Goal: Answer question/provide support: Share knowledge or assist other users

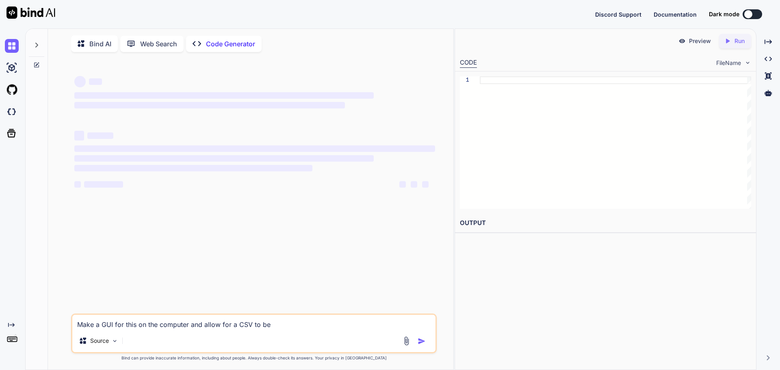
type textarea "x"
drag, startPoint x: 291, startPoint y: 325, endPoint x: 3, endPoint y: 315, distance: 288.7
click at [3, 317] on div "Created with Pixso. Bind AI Web Search Created with Pixso. Code Generator ‌ ‌ ‌…" at bounding box center [390, 199] width 780 height 342
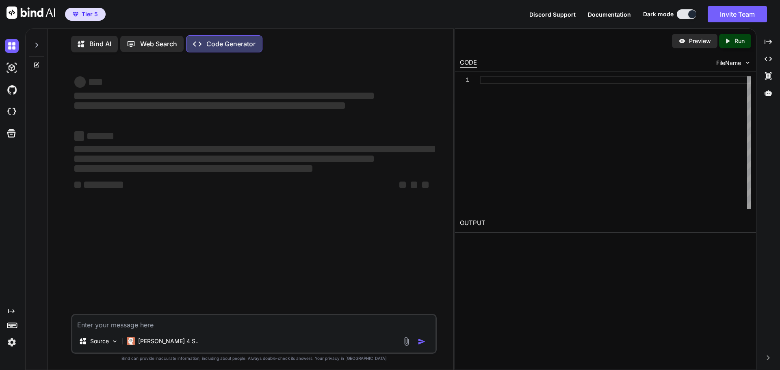
click at [150, 39] on p "Web Search" at bounding box center [158, 44] width 37 height 10
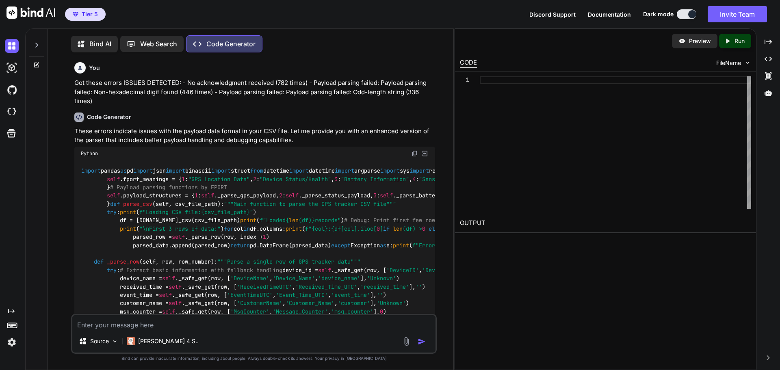
scroll to position [4, 0]
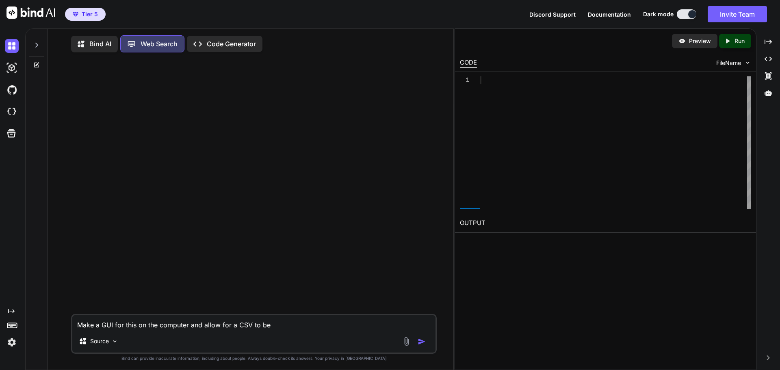
scroll to position [4, 0]
drag, startPoint x: 280, startPoint y: 323, endPoint x: 79, endPoint y: 311, distance: 201.9
click at [79, 311] on div "Make a GUI for this on the computer and allow for a CSV to be Source Created wi…" at bounding box center [254, 213] width 366 height 312
click at [205, 321] on textarea at bounding box center [253, 321] width 363 height 15
click at [271, 319] on textarea at bounding box center [253, 321] width 363 height 15
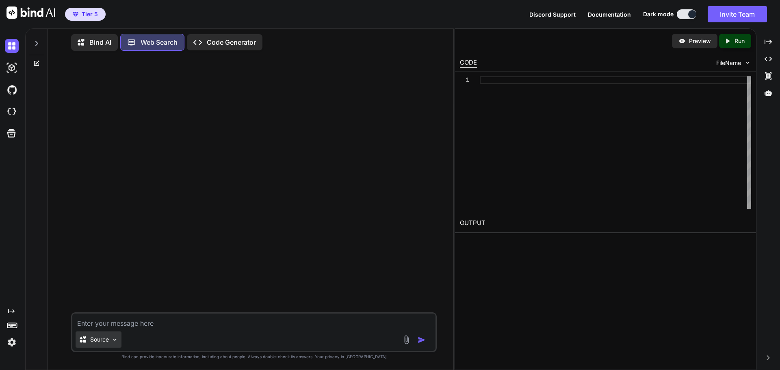
click at [109, 339] on div "Source" at bounding box center [99, 340] width 46 height 16
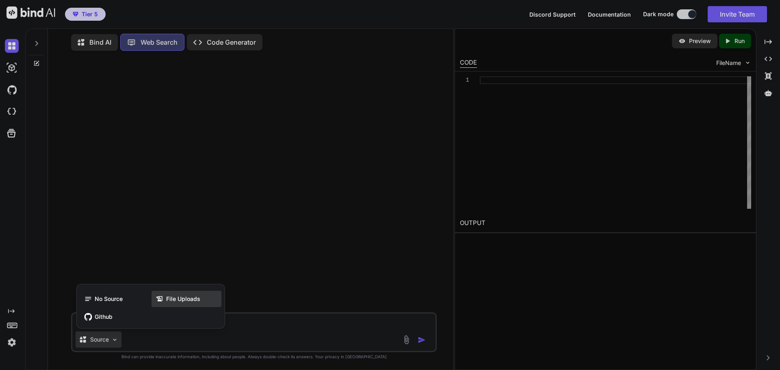
click at [161, 297] on icon at bounding box center [160, 299] width 8 height 8
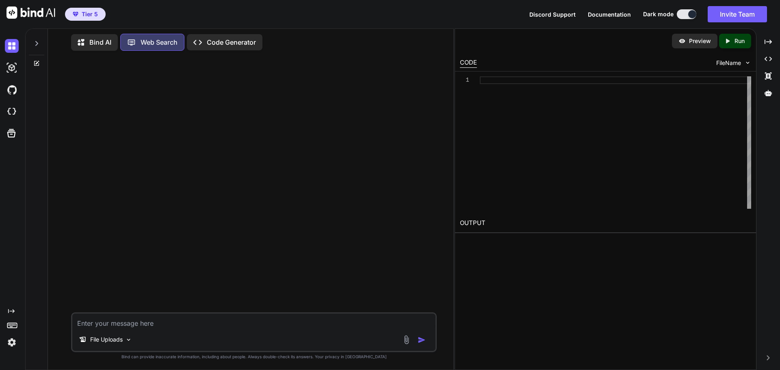
click at [404, 341] on img at bounding box center [406, 339] width 9 height 9
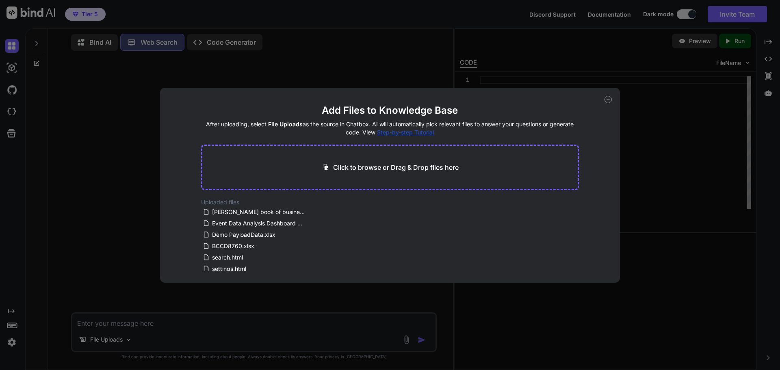
drag, startPoint x: 275, startPoint y: 234, endPoint x: 200, endPoint y: 310, distance: 106.9
click at [199, 305] on div "Add Files to Knowledge Base After uploading, select File Uploads as the source …" at bounding box center [390, 185] width 780 height 370
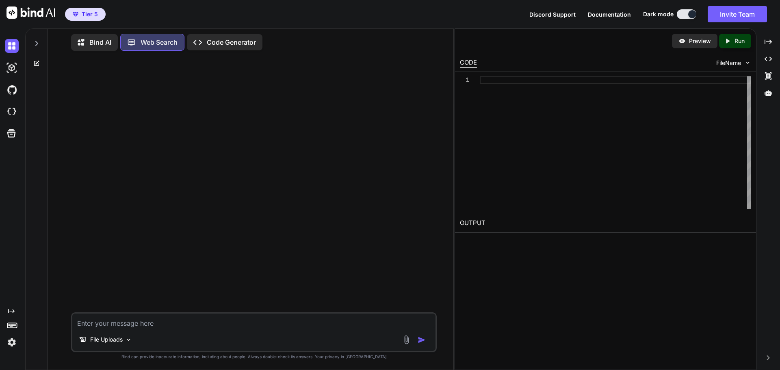
click at [202, 329] on div "File Uploads" at bounding box center [254, 332] width 366 height 40
click at [201, 324] on textarea at bounding box center [253, 321] width 363 height 15
type textarea "Can you see the Demo Payloaddata.xls?"
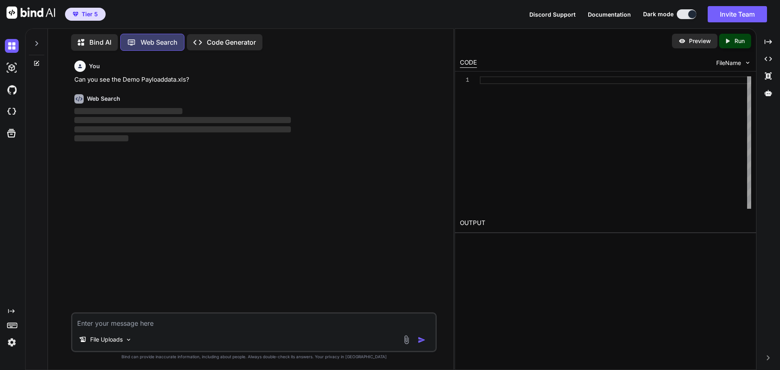
click at [179, 323] on textarea at bounding box center [253, 321] width 363 height 15
click at [105, 41] on p "Bind AI" at bounding box center [100, 42] width 22 height 10
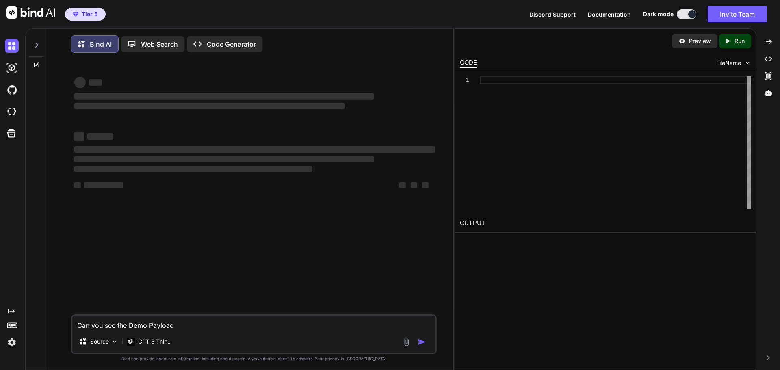
click at [215, 335] on div "Can you see the Demo Payload Source GPT 5 Thin.." at bounding box center [254, 334] width 366 height 40
click at [111, 342] on img at bounding box center [114, 341] width 7 height 7
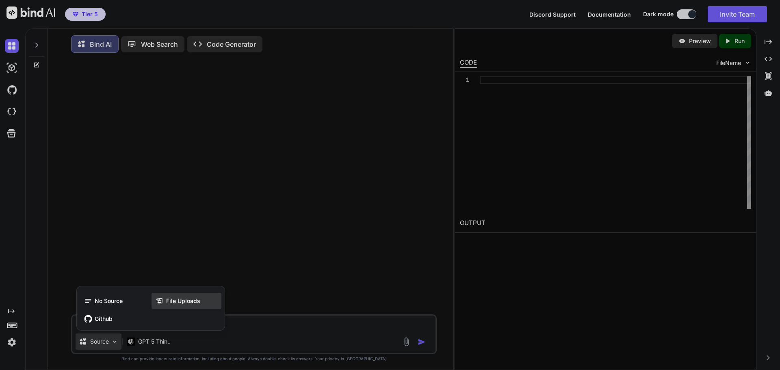
click at [173, 308] on div "File Uploads" at bounding box center [187, 301] width 70 height 16
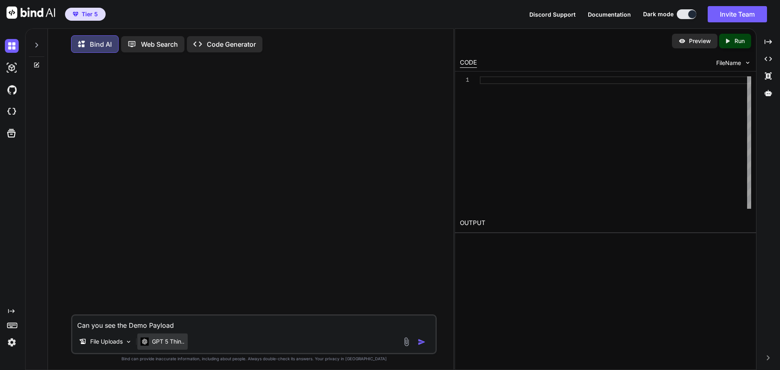
click at [180, 341] on p "GPT 5 Thin.." at bounding box center [168, 342] width 33 height 8
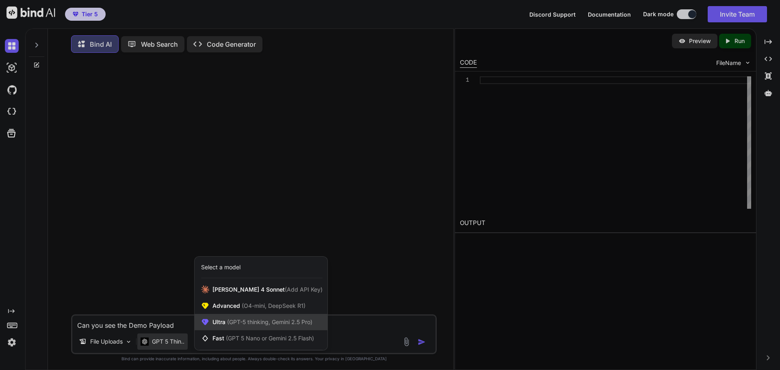
click at [234, 324] on span "(GPT-5 thinking, Gemini 2.5 Pro)" at bounding box center [269, 322] width 87 height 7
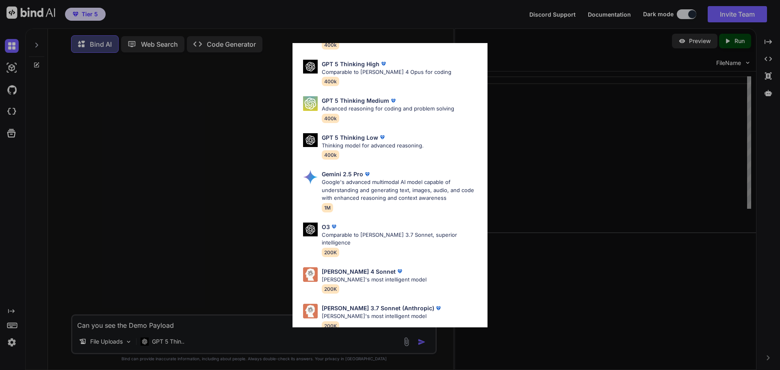
scroll to position [66, 0]
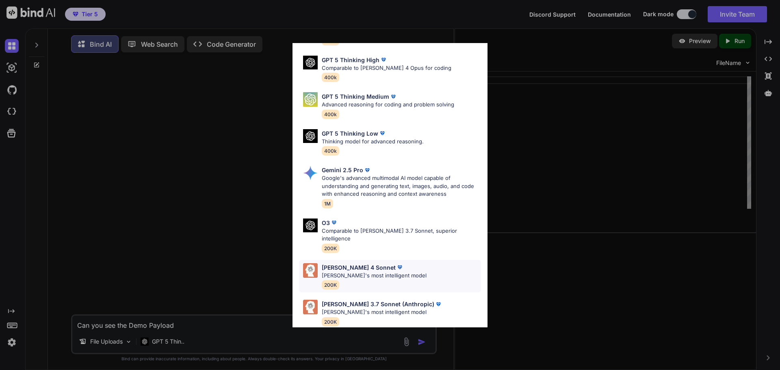
click at [375, 272] on p "[PERSON_NAME]'s most intelligent model" at bounding box center [374, 276] width 105 height 8
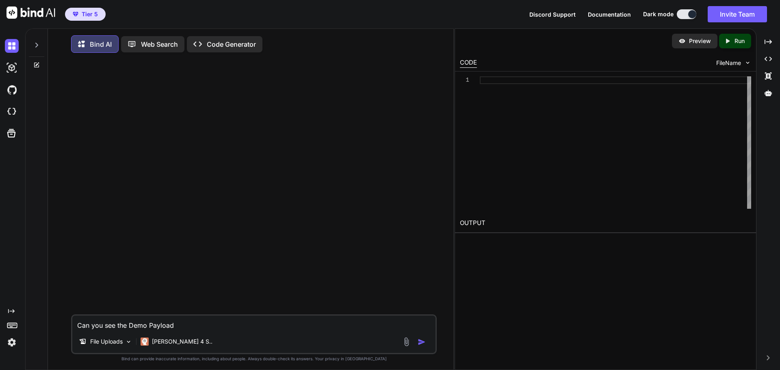
click at [325, 319] on textarea "Can you see the Demo Payload" at bounding box center [253, 323] width 363 height 15
type textarea "Can you see the Demo Payloaddata.xls?"
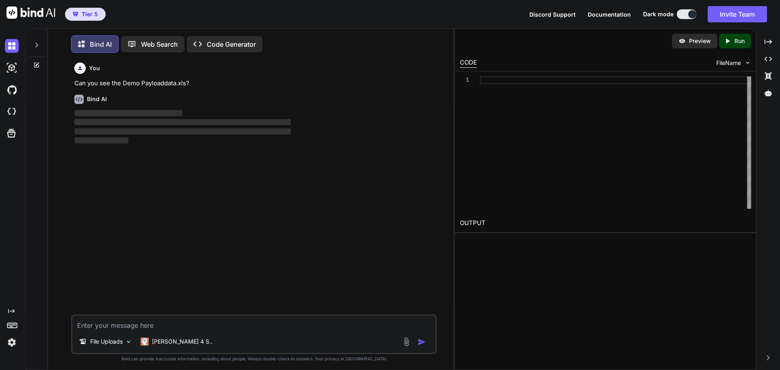
scroll to position [4, 0]
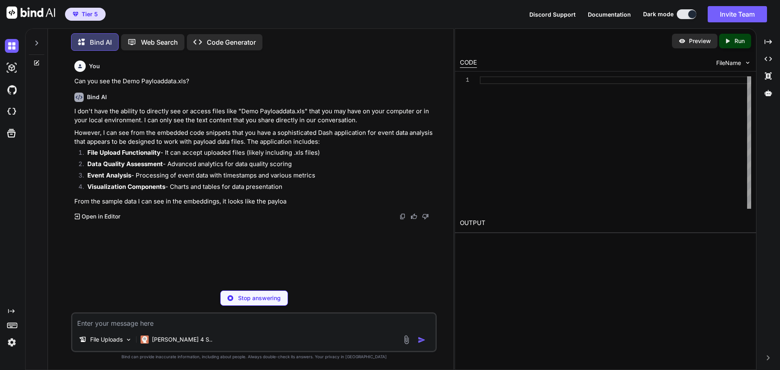
click at [404, 341] on img at bounding box center [406, 339] width 9 height 9
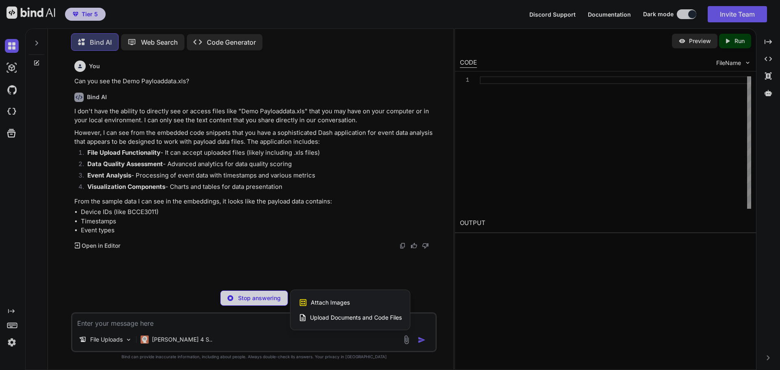
click at [358, 346] on div at bounding box center [390, 185] width 780 height 370
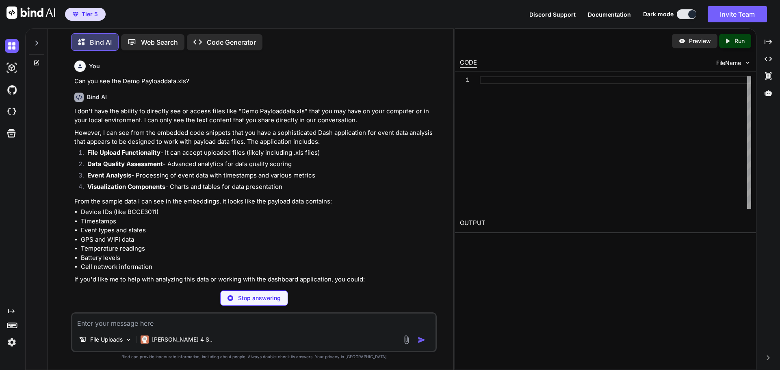
click at [405, 339] on img at bounding box center [406, 339] width 9 height 9
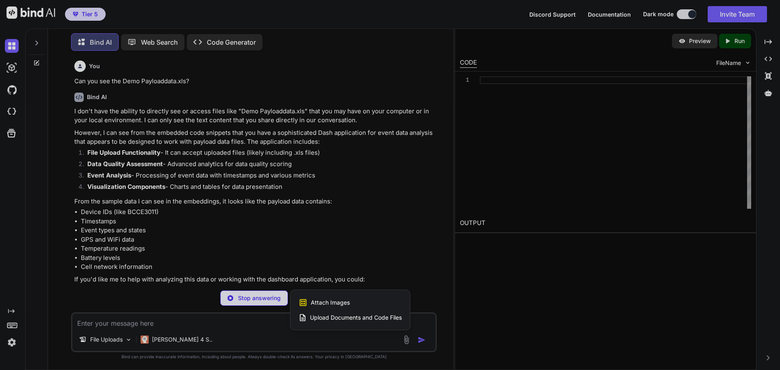
click at [386, 324] on div "Upload Documents and Code Files" at bounding box center [350, 317] width 103 height 15
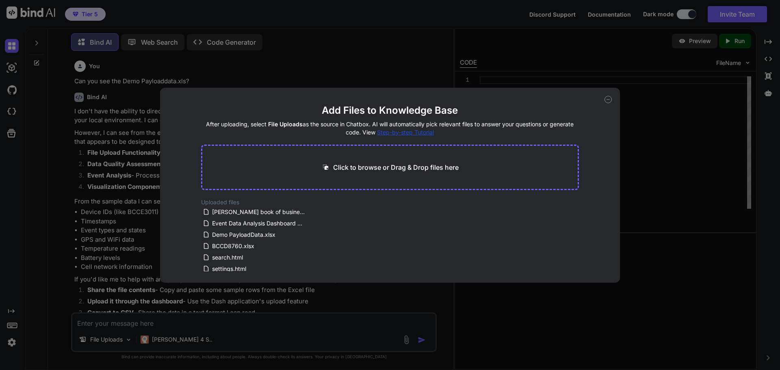
click at [240, 326] on div "Add Files to Knowledge Base After uploading, select File Uploads as the source …" at bounding box center [390, 185] width 780 height 370
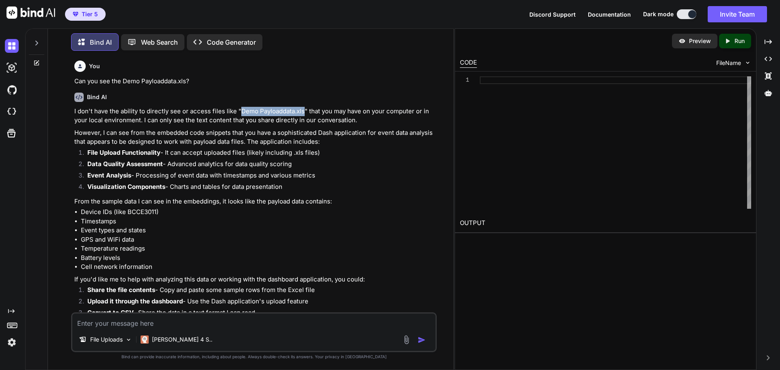
drag, startPoint x: 239, startPoint y: 109, endPoint x: 303, endPoint y: 108, distance: 63.8
click at [303, 108] on p "I don't have the ability to directly see or access files like "Demo Payloaddata…" at bounding box center [254, 116] width 361 height 18
copy p "Demo Payloaddata.xls"
click at [128, 322] on textarea at bounding box center [253, 321] width 363 height 15
paste textarea "Demo Payloaddata.xls"
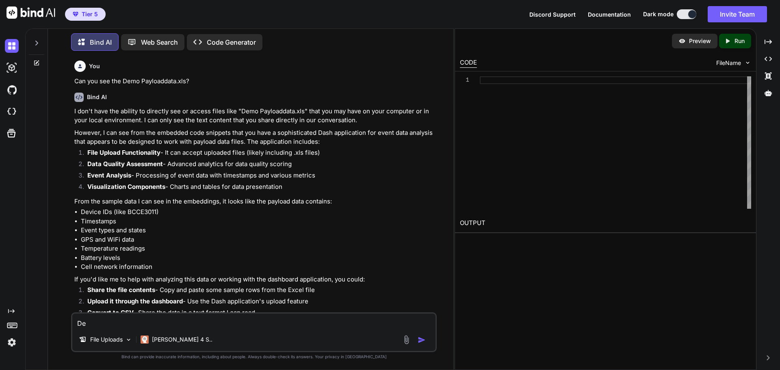
type textarea "D"
type textarea "Y"
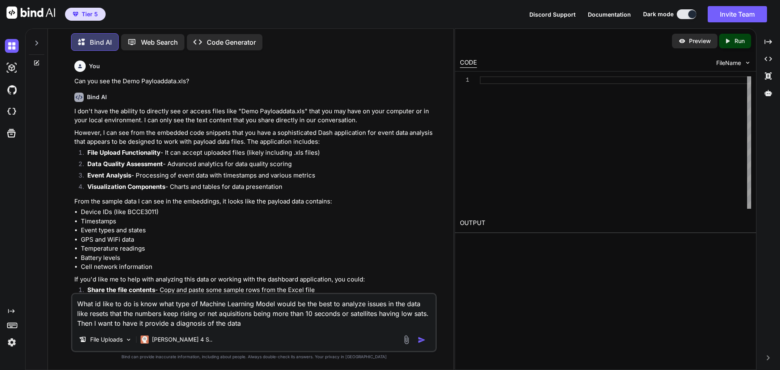
type textarea "What id like to do is know what type of Machine Learning Model would be the bes…"
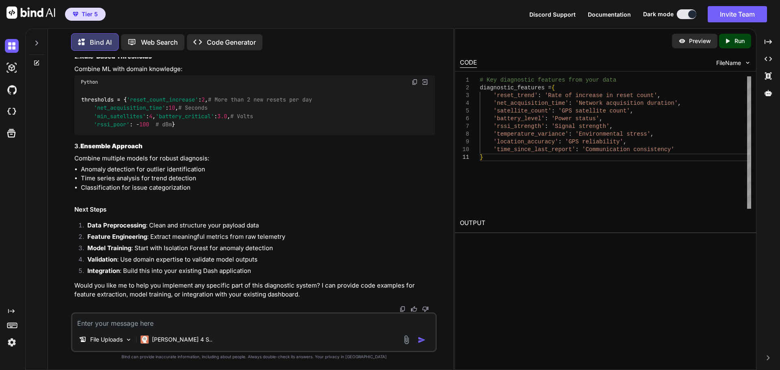
scroll to position [1362, 0]
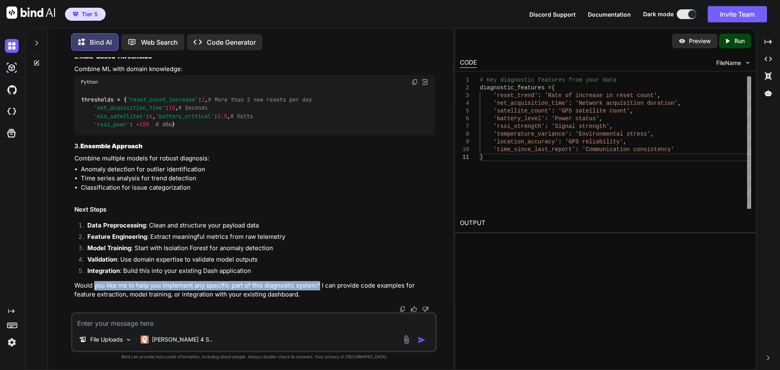
drag, startPoint x: 94, startPoint y: 286, endPoint x: 318, endPoint y: 288, distance: 223.9
click at [318, 288] on p "Would you like me to help you implement any specific part of this diagnostic sy…" at bounding box center [254, 290] width 361 height 18
click at [321, 277] on li "Integration : Build this into your existing Dash application" at bounding box center [258, 272] width 354 height 11
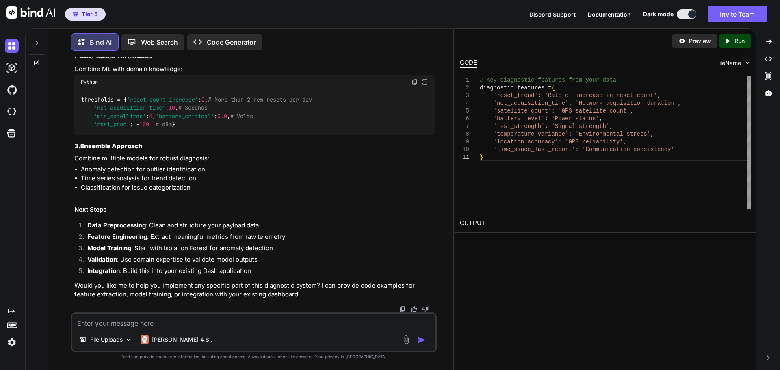
click at [292, 320] on textarea at bounding box center [253, 321] width 363 height 15
click at [292, 321] on textarea at bounding box center [253, 321] width 363 height 15
type textarea "R"
type textarea "What is my existing dashboard?"
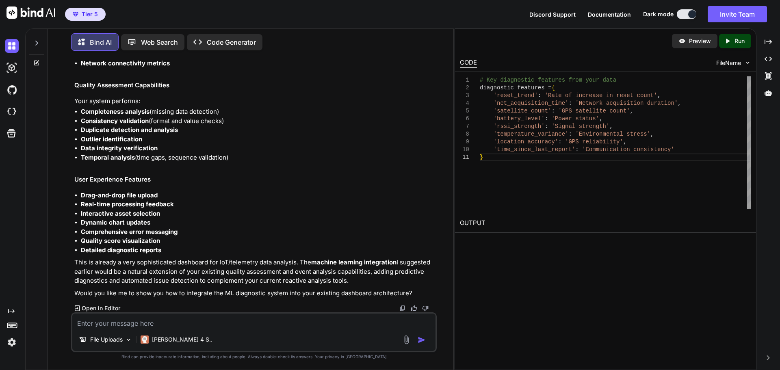
scroll to position [2301, 0]
click at [252, 325] on textarea at bounding box center [253, 321] width 363 height 15
type textarea "Y"
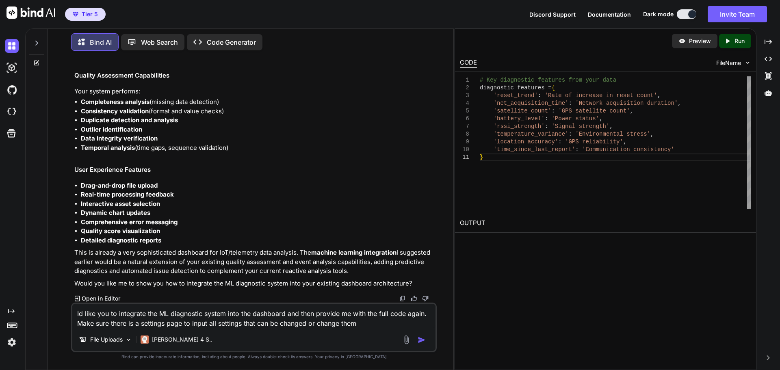
type textarea "Id like you to integrate the ML diagnostic system into the dashboard and then p…"
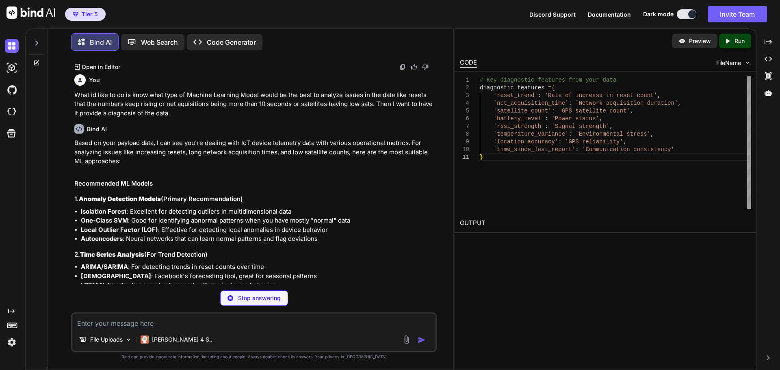
scroll to position [244, 0]
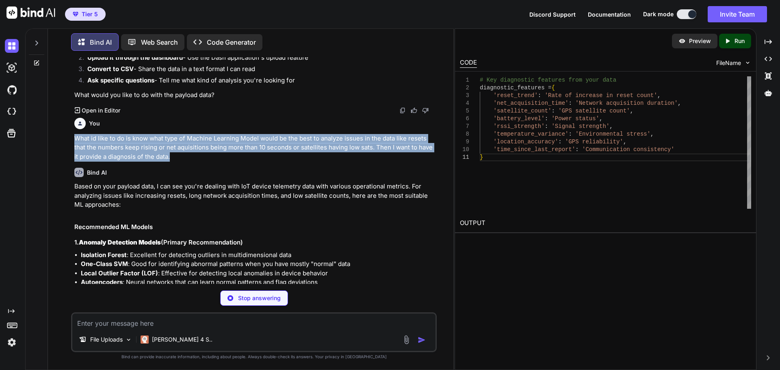
drag, startPoint x: 77, startPoint y: 139, endPoint x: 184, endPoint y: 156, distance: 108.3
click at [184, 156] on p "What id like to do is know what type of Machine Learning Model would be the bes…" at bounding box center [254, 148] width 361 height 28
copy p "What id like to do is know what type of Machine Learning Model would be the bes…"
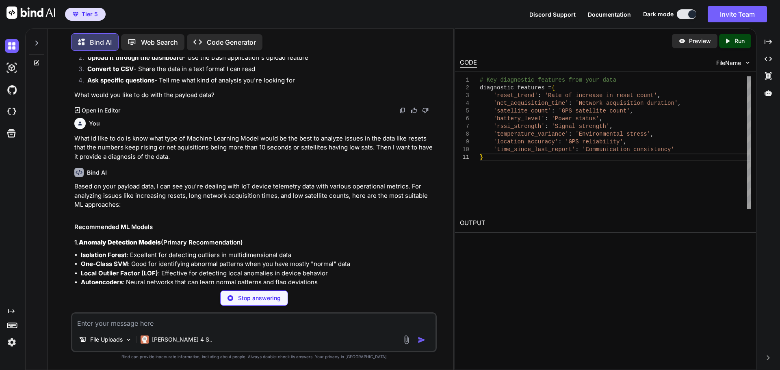
click at [112, 191] on p "Based on your payload data, I can see you're dealing with IoT device telemetry …" at bounding box center [254, 196] width 361 height 28
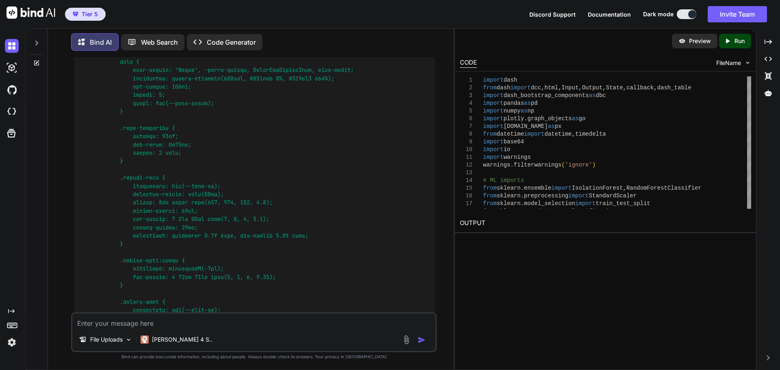
scroll to position [2547, 0]
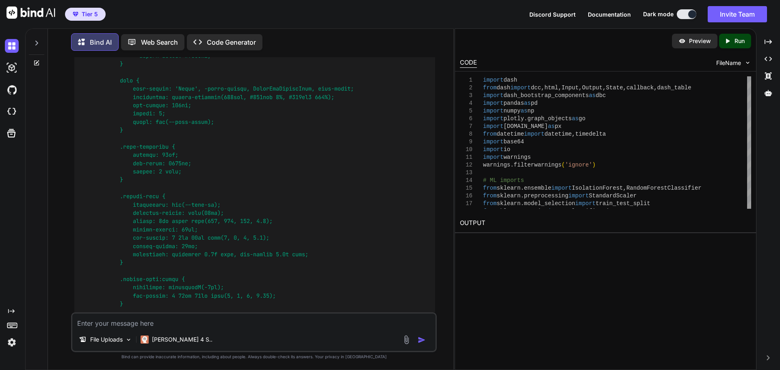
click at [252, 327] on textarea at bounding box center [253, 321] width 363 height 15
click at [251, 324] on textarea at bounding box center [253, 321] width 363 height 15
click at [182, 323] on textarea "Make sure to use Dash" at bounding box center [253, 321] width 363 height 15
click at [193, 319] on textarea "Make sure to use Dash 3.2.0" at bounding box center [253, 321] width 363 height 15
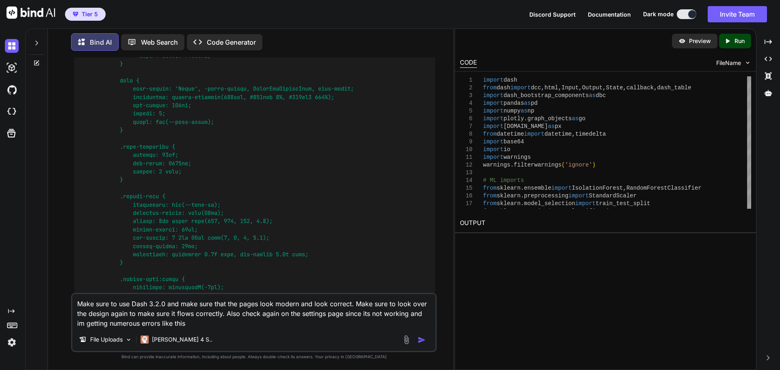
paste textarea "Attempting to connect a callback State item to component: "auto-fix-toggle" but…"
type textarea "Make sure to use Dash 3.2.0 and make sure that the pages look modern and look c…"
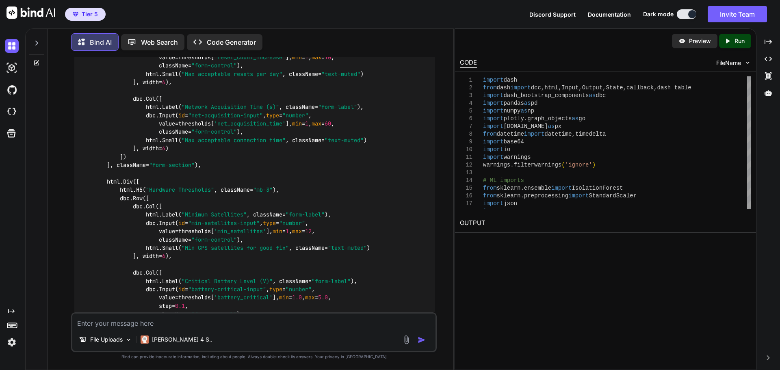
scroll to position [16581, 0]
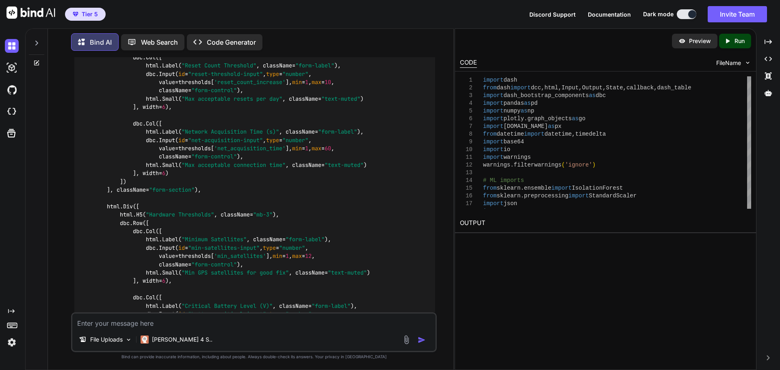
click at [246, 317] on textarea at bounding box center [253, 321] width 363 height 15
click at [244, 320] on textarea at bounding box center [253, 321] width 363 height 15
type textarea "d"
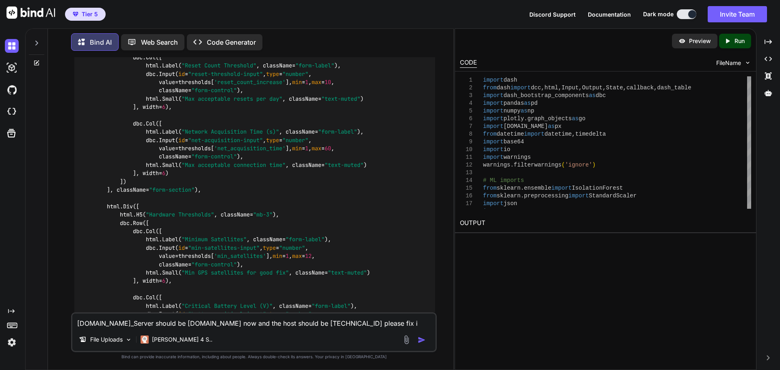
type textarea "[DOMAIN_NAME]_Server should be [DOMAIN_NAME] now and the host should be [TECHNI…"
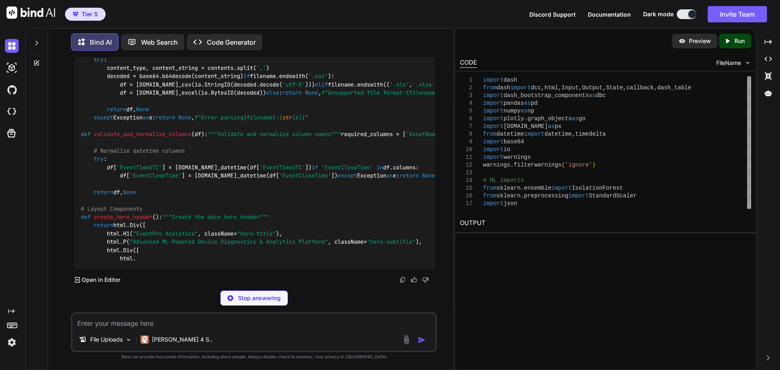
scroll to position [31254, 0]
click at [253, 325] on textarea at bounding box center [253, 321] width 363 height 15
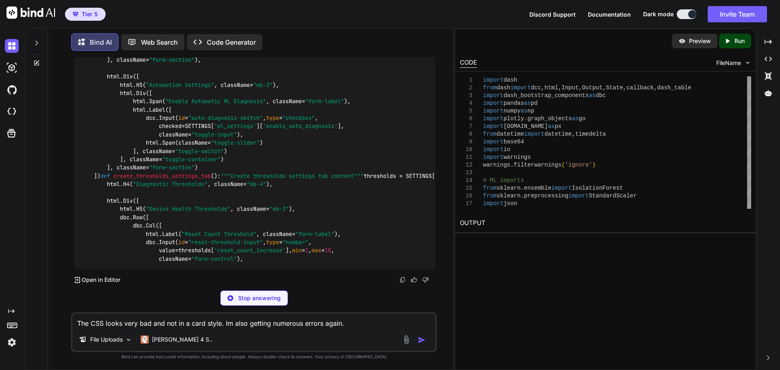
paste textarea "Traceback (most recent call last): File "C:\Users\JonathanForrester\Documents\P…"
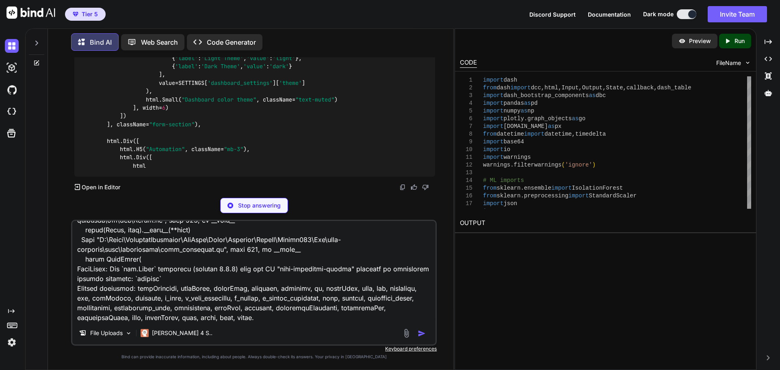
paste textarea "Attempting to connect a callback State item to component: "auto-fix-switch" but…"
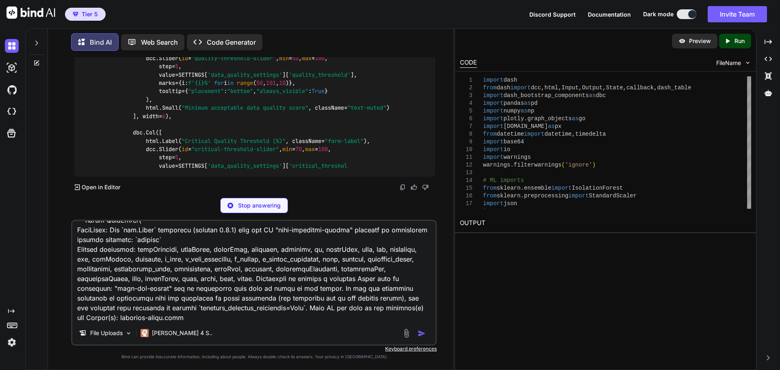
click at [250, 320] on textarea at bounding box center [253, 271] width 363 height 101
paste textarea "Attempting to connect a callback State item to component: "quality-checks-switc…"
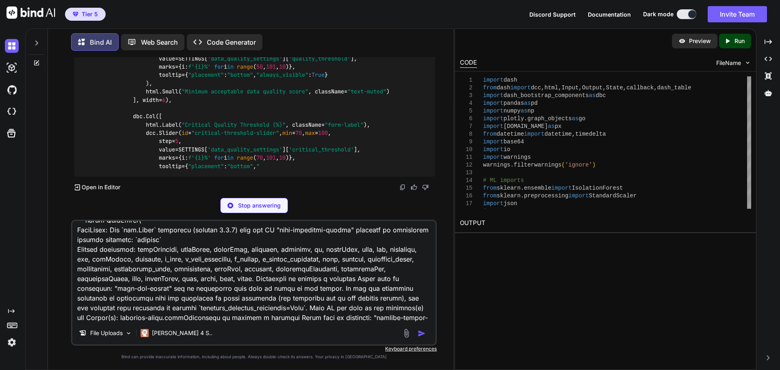
scroll to position [225, 0]
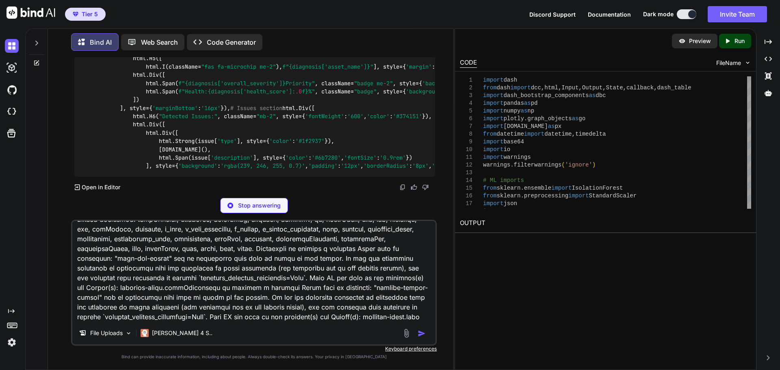
type textarea "The CSS looks very bad and not in a card style. Im also getting numerous errors…"
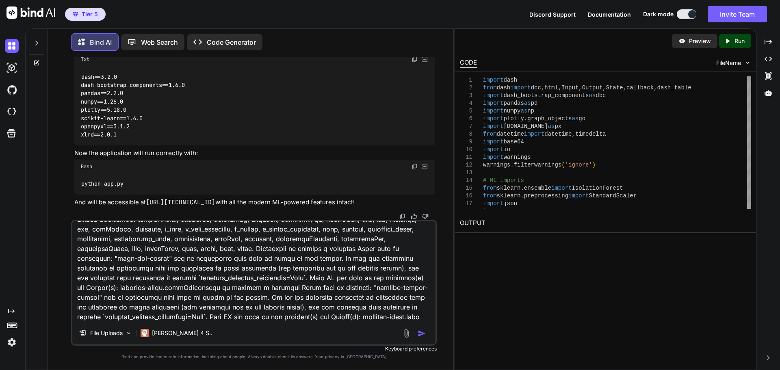
click at [299, 316] on textarea at bounding box center [253, 271] width 363 height 101
click at [403, 302] on textarea at bounding box center [253, 271] width 363 height 101
click at [422, 332] on img "button" at bounding box center [422, 334] width 8 height 8
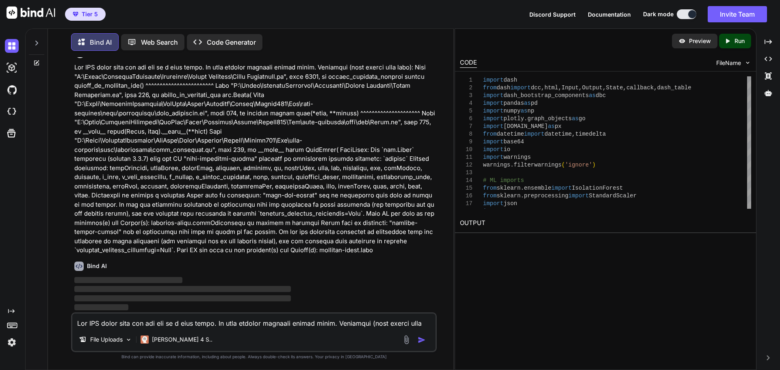
scroll to position [45487, 0]
